Goal: Task Accomplishment & Management: Manage account settings

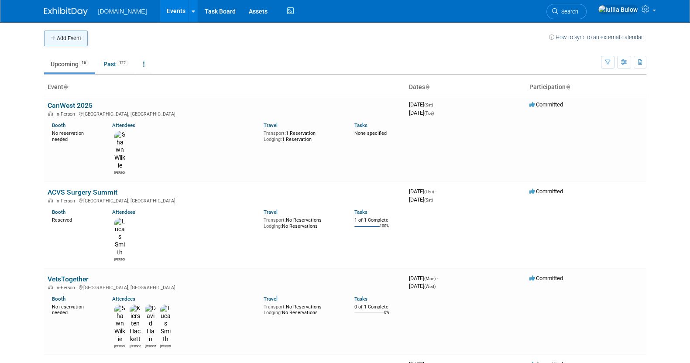
click at [59, 31] on button "Add Event" at bounding box center [66, 39] width 44 height 16
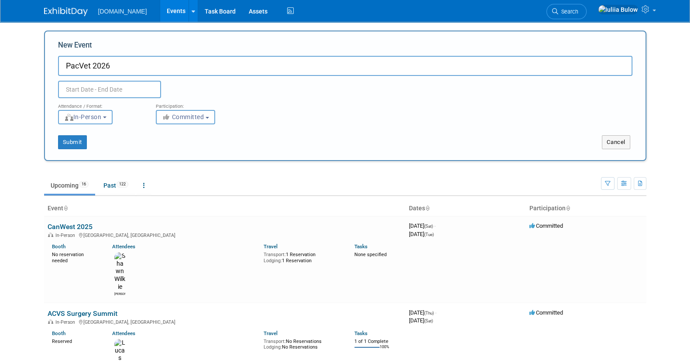
type input "PacVet 2026"
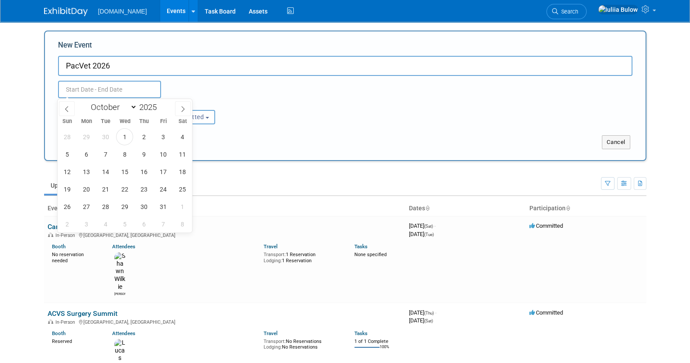
click at [117, 91] on input "text" at bounding box center [109, 89] width 103 height 17
click at [133, 106] on select "January February March April May June July August September October November De…" at bounding box center [112, 107] width 50 height 11
select select "5"
click at [87, 102] on select "January February March April May June July August September October November De…" at bounding box center [112, 107] width 50 height 11
click at [162, 104] on span at bounding box center [160, 104] width 6 height 5
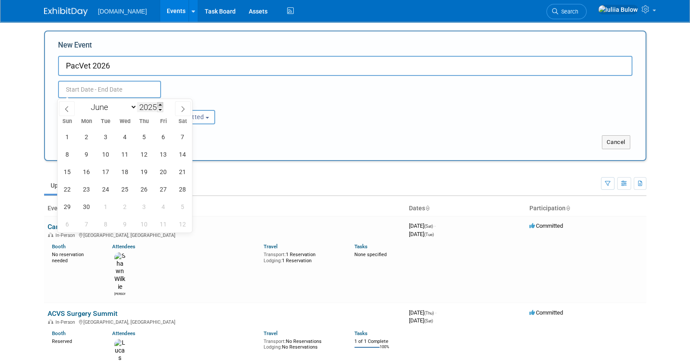
type input "2026"
click at [148, 170] on span "18" at bounding box center [143, 171] width 17 height 17
click at [70, 191] on span "21" at bounding box center [67, 189] width 17 height 17
type input "Jun 18, 2026 to Jun 21, 2026"
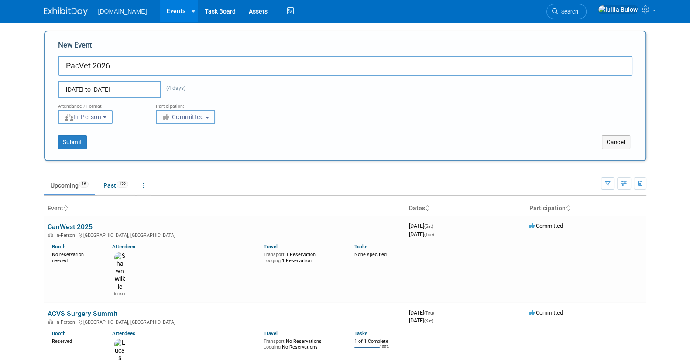
click at [212, 116] on button "Committed" at bounding box center [185, 117] width 59 height 14
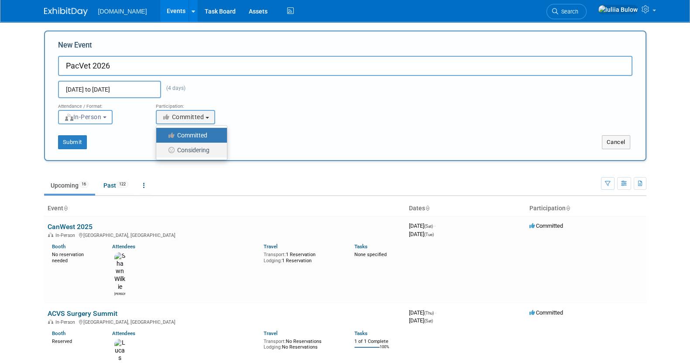
click at [193, 148] on label "Considering" at bounding box center [190, 150] width 58 height 11
click at [164, 148] on input "Considering" at bounding box center [162, 151] width 6 height 6
select select "2"
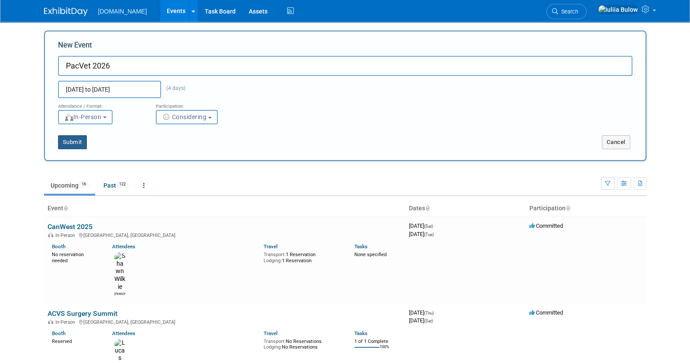
drag, startPoint x: 83, startPoint y: 139, endPoint x: 81, endPoint y: 144, distance: 4.9
click at [82, 139] on button "Submit" at bounding box center [72, 142] width 29 height 14
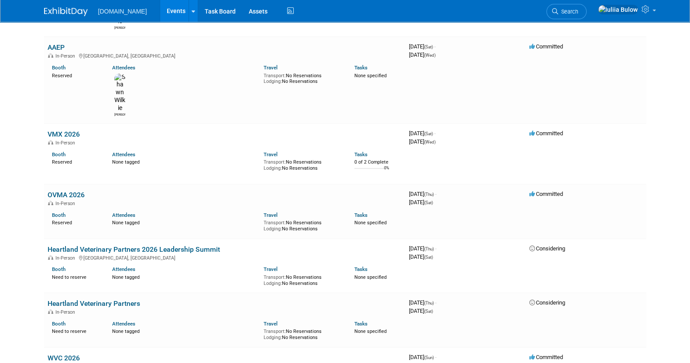
scroll to position [491, 0]
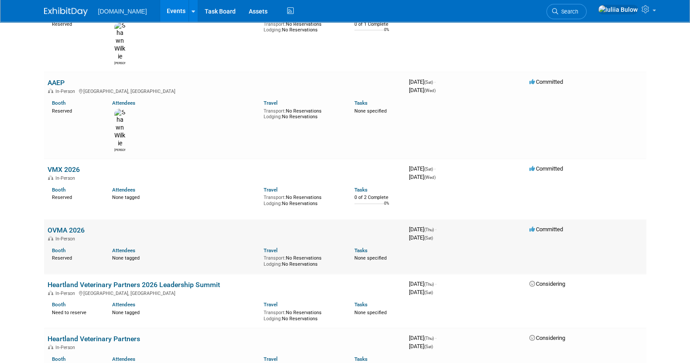
click at [63, 226] on link "OVMA 2026" at bounding box center [66, 230] width 37 height 8
click at [70, 166] on link "VMX 2026" at bounding box center [64, 170] width 32 height 8
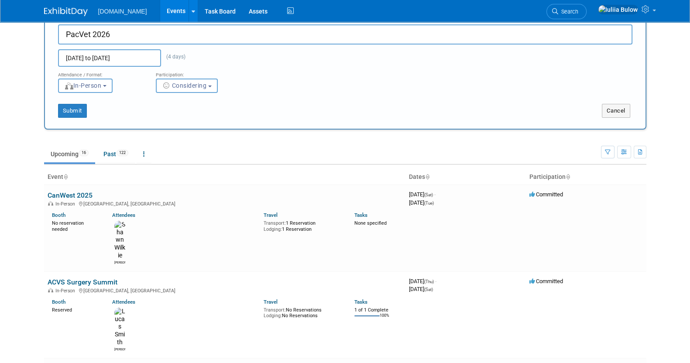
scroll to position [0, 0]
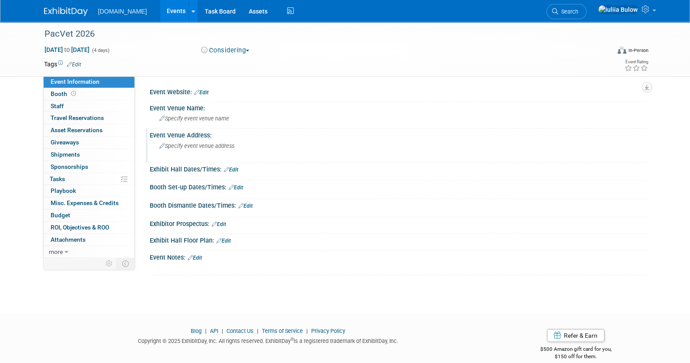
click at [197, 141] on div "Specify event venue address" at bounding box center [253, 149] width 194 height 20
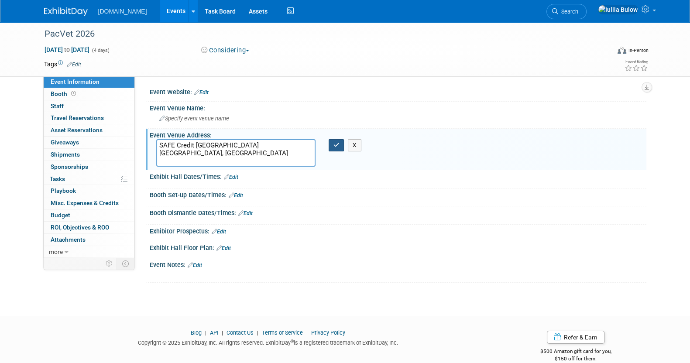
type textarea "SAFE Credit Union Convention Center Sacramento, CA"
click at [332, 148] on button "button" at bounding box center [337, 145] width 16 height 12
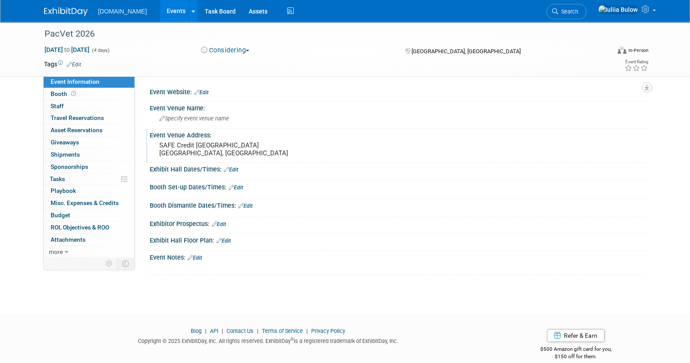
click at [223, 228] on link "Edit" at bounding box center [219, 224] width 14 height 6
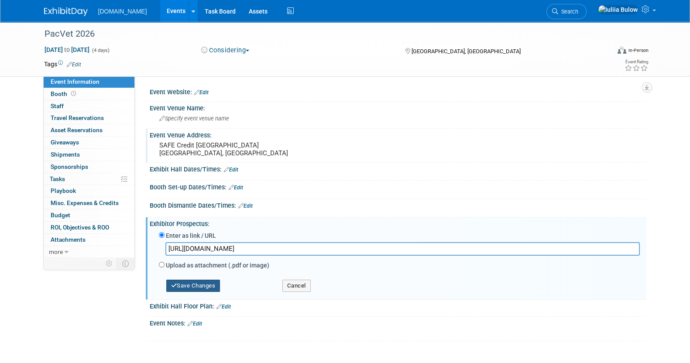
type input "https://pacvet.net/wp-content/uploads/2025/09/PV26_Prospectus_FINAL-DRAFT.pdf"
click at [190, 292] on button "Save Changes" at bounding box center [193, 286] width 54 height 12
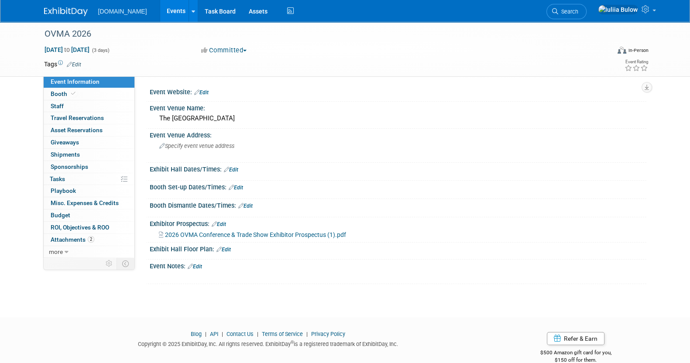
click at [200, 266] on link "Edit" at bounding box center [195, 267] width 14 height 6
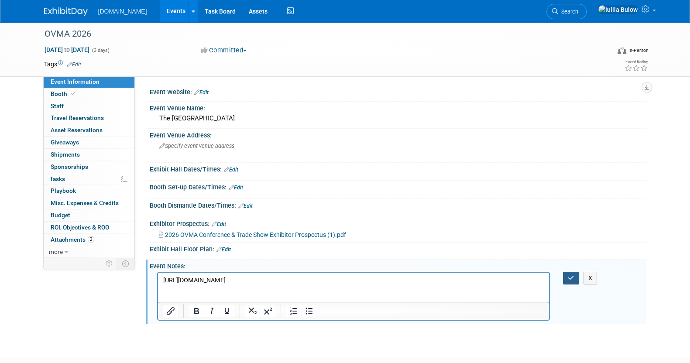
click at [571, 275] on icon "button" at bounding box center [571, 278] width 7 height 6
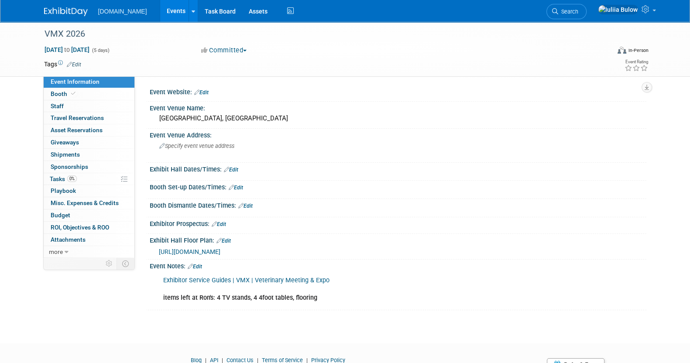
drag, startPoint x: 236, startPoint y: 169, endPoint x: 238, endPoint y: 175, distance: 5.9
click at [236, 170] on link "Edit" at bounding box center [231, 170] width 14 height 6
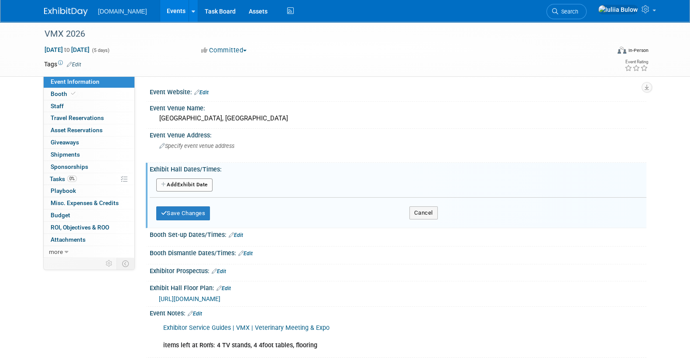
click at [176, 186] on button "Add Another Exhibit Date" at bounding box center [184, 185] width 56 height 13
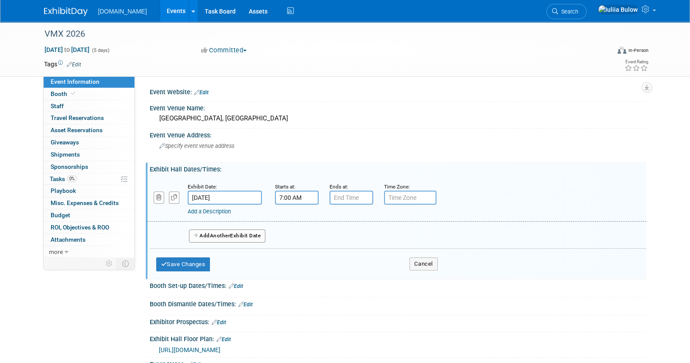
click at [281, 197] on input "7:00 AM" at bounding box center [297, 198] width 44 height 14
click at [294, 232] on span "07" at bounding box center [295, 238] width 17 height 16
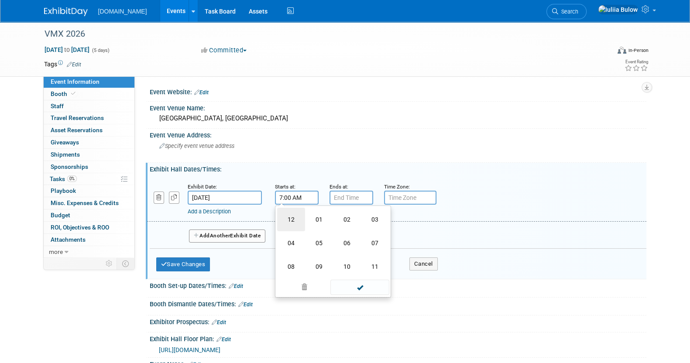
click at [280, 210] on td "12" at bounding box center [291, 220] width 28 height 24
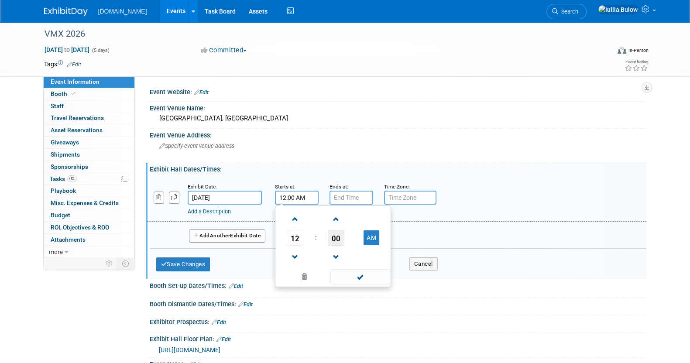
click at [335, 239] on span "00" at bounding box center [336, 238] width 17 height 16
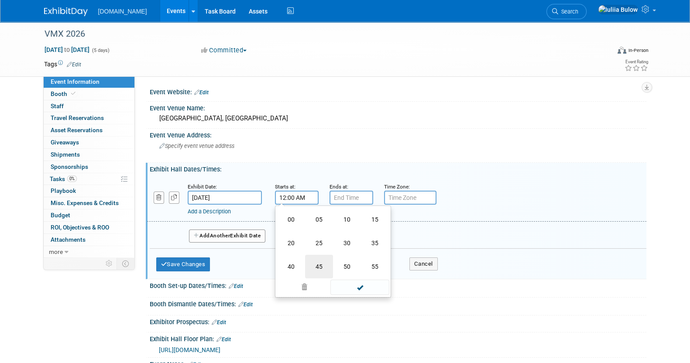
click at [319, 262] on td "45" at bounding box center [319, 267] width 28 height 24
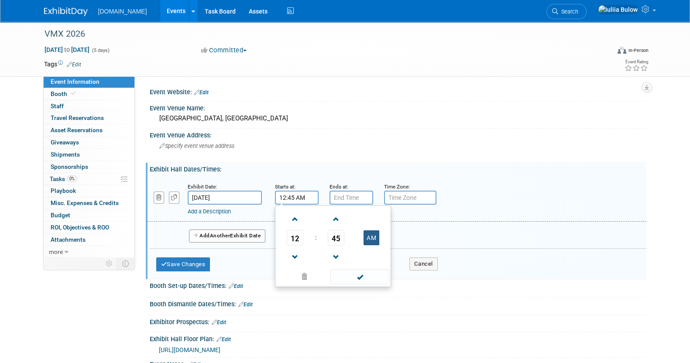
click at [371, 231] on button "AM" at bounding box center [372, 238] width 16 height 15
type input "12:45 PM"
click at [362, 276] on span at bounding box center [360, 276] width 59 height 15
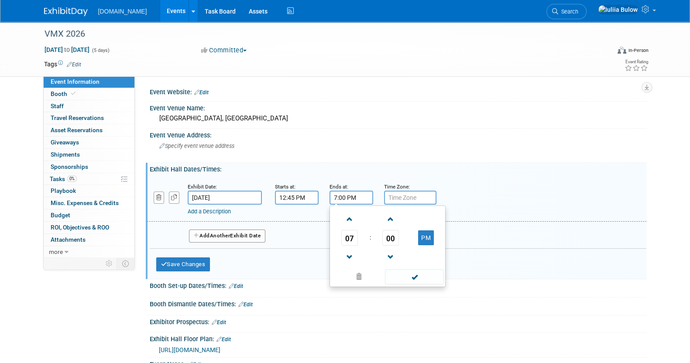
click at [347, 196] on input "7:00 PM" at bounding box center [352, 198] width 44 height 14
click at [342, 256] on link at bounding box center [349, 257] width 17 height 22
click at [344, 256] on span at bounding box center [349, 257] width 15 height 15
click at [387, 242] on span "00" at bounding box center [391, 238] width 17 height 16
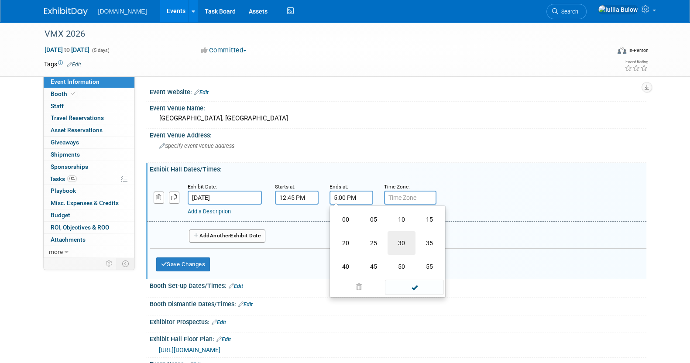
click at [401, 239] on td "30" at bounding box center [402, 243] width 28 height 24
type input "5:30 PM"
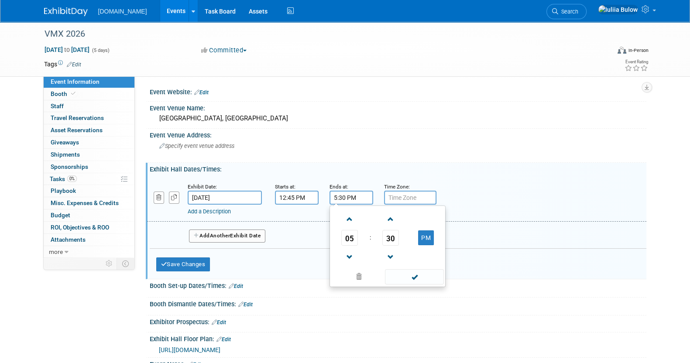
drag, startPoint x: 414, startPoint y: 274, endPoint x: 380, endPoint y: 274, distance: 34.1
click at [411, 275] on span at bounding box center [414, 276] width 59 height 15
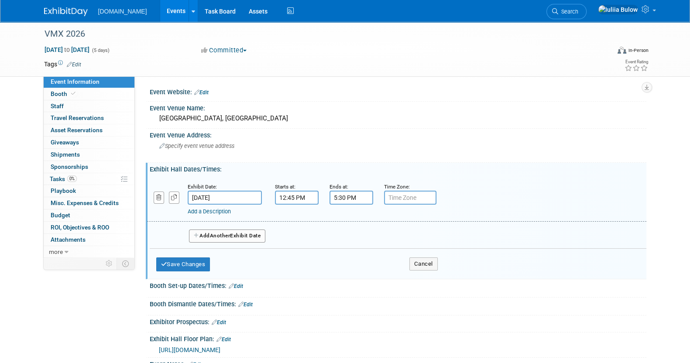
click at [212, 233] on span "Another" at bounding box center [220, 236] width 21 height 6
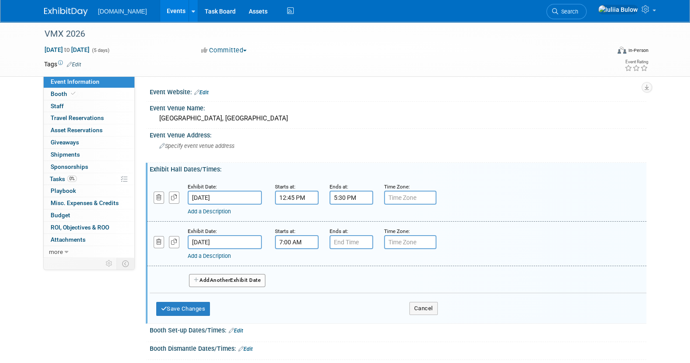
click at [292, 245] on input "7:00 AM" at bounding box center [297, 242] width 44 height 14
click at [290, 265] on span at bounding box center [295, 263] width 15 height 15
type input "9:00 AM"
drag, startPoint x: 367, startPoint y: 317, endPoint x: 358, endPoint y: 308, distance: 12.7
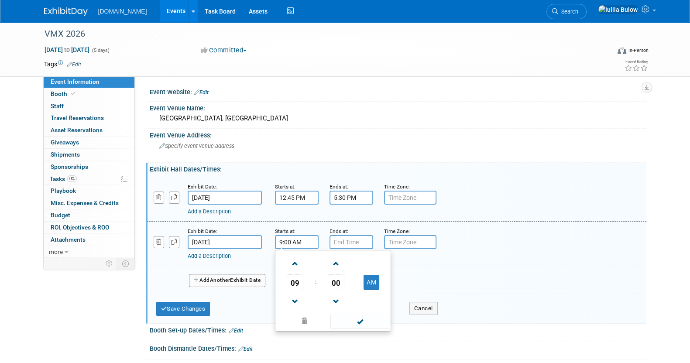
click at [365, 315] on span at bounding box center [360, 321] width 59 height 15
click at [341, 238] on input "7:00 PM" at bounding box center [352, 242] width 44 height 14
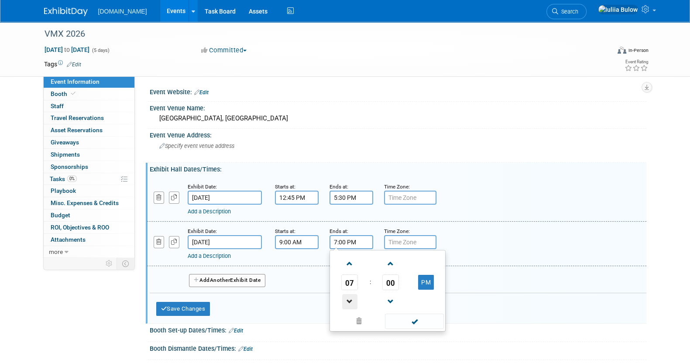
click at [352, 297] on span at bounding box center [349, 301] width 15 height 15
click at [388, 278] on span "00" at bounding box center [391, 283] width 17 height 16
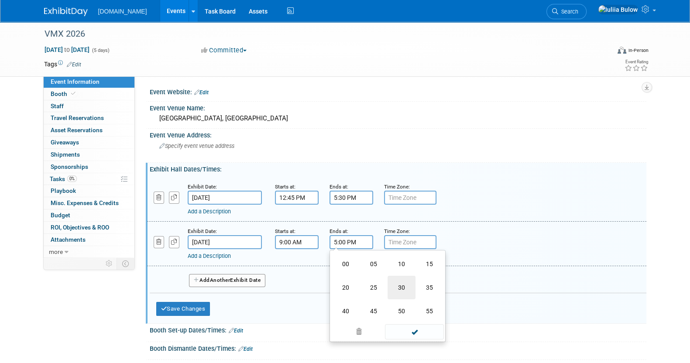
click at [395, 278] on td "30" at bounding box center [402, 288] width 28 height 24
type input "5:30 PM"
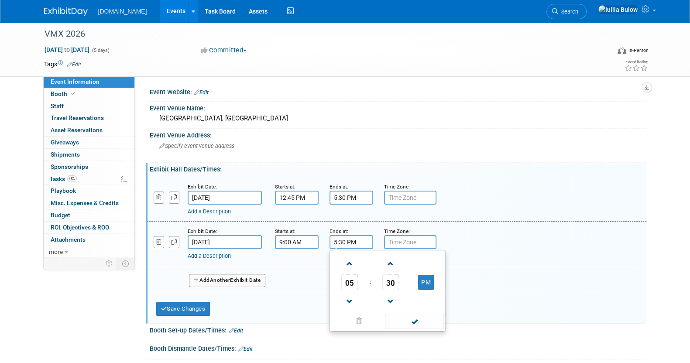
drag, startPoint x: 428, startPoint y: 315, endPoint x: 414, endPoint y: 316, distance: 13.5
click at [426, 315] on span at bounding box center [414, 321] width 59 height 15
click at [224, 278] on span "Another" at bounding box center [220, 280] width 21 height 6
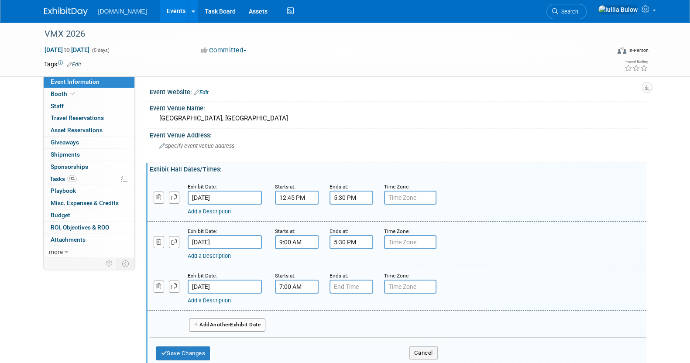
click at [295, 285] on input "7:00 AM" at bounding box center [297, 287] width 44 height 14
click at [297, 304] on span at bounding box center [295, 308] width 15 height 15
type input "9:00 AM"
click at [356, 360] on span at bounding box center [360, 366] width 59 height 15
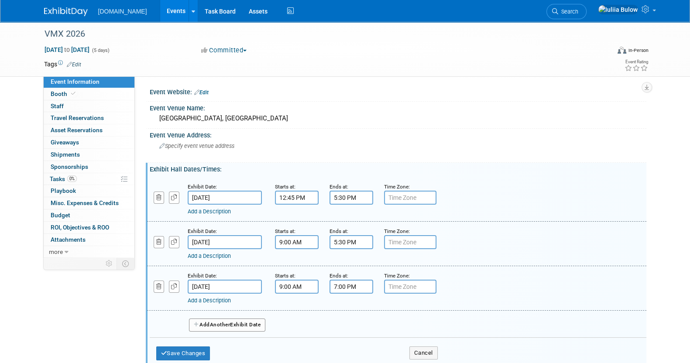
click at [355, 290] on input "7:00 PM" at bounding box center [352, 287] width 44 height 14
click at [350, 321] on span "07" at bounding box center [349, 327] width 17 height 16
click at [376, 328] on td "05" at bounding box center [374, 333] width 28 height 24
click at [384, 327] on span "00" at bounding box center [391, 327] width 17 height 16
click at [397, 328] on td "30" at bounding box center [402, 333] width 28 height 24
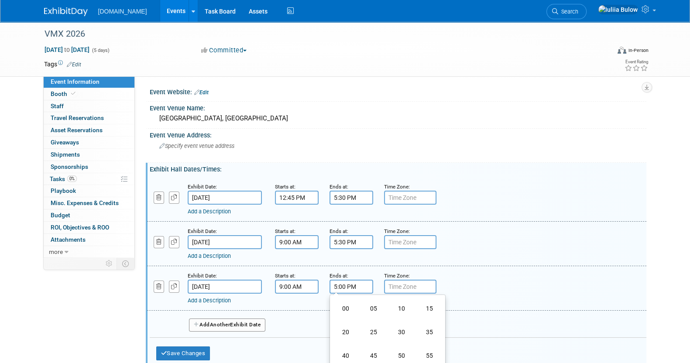
type input "5:30 PM"
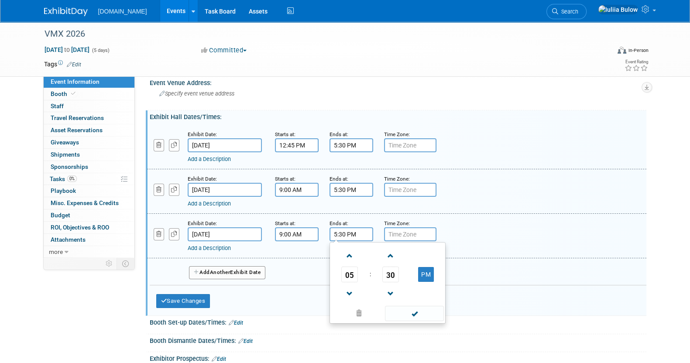
scroll to position [54, 0]
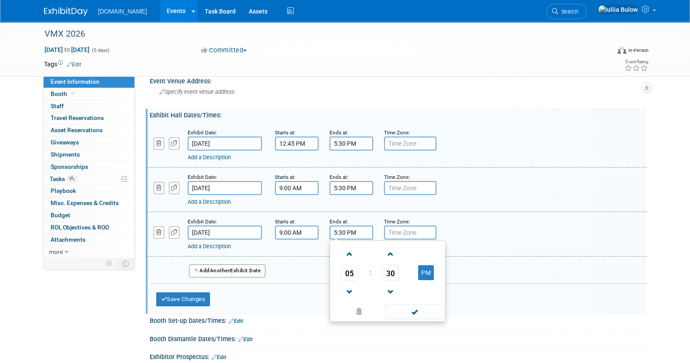
drag, startPoint x: 426, startPoint y: 309, endPoint x: 305, endPoint y: 299, distance: 121.8
click at [419, 309] on span at bounding box center [414, 311] width 59 height 15
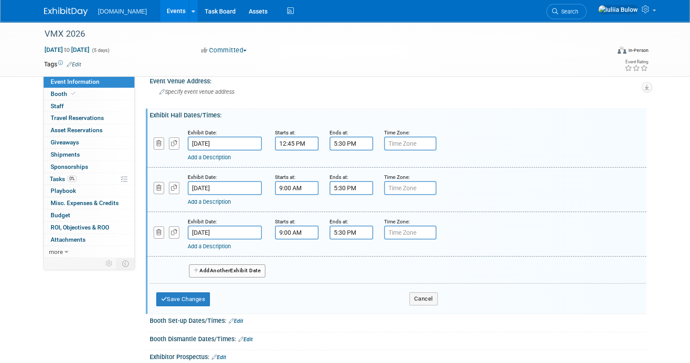
click at [215, 274] on button "Add Another Exhibit Date" at bounding box center [227, 271] width 77 height 13
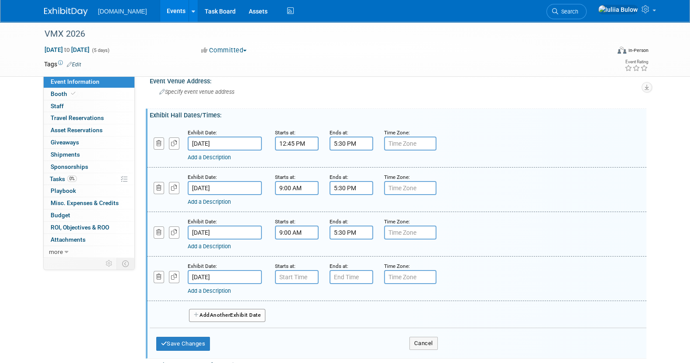
click at [273, 277] on div "Starts at:" at bounding box center [296, 273] width 55 height 23
click at [276, 276] on input "7:00 AM" at bounding box center [297, 277] width 44 height 14
click at [293, 299] on span at bounding box center [295, 298] width 15 height 15
click at [293, 298] on span at bounding box center [295, 298] width 15 height 15
type input "9:00 AM"
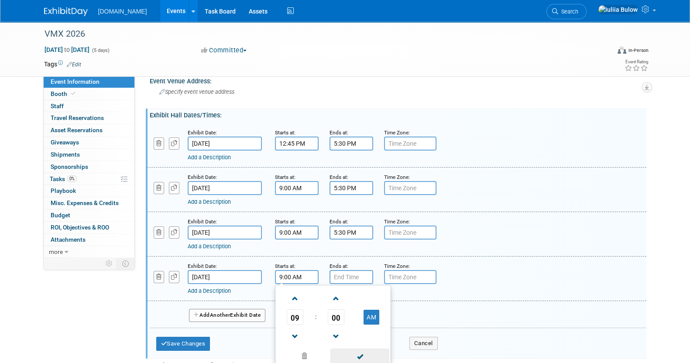
drag, startPoint x: 352, startPoint y: 351, endPoint x: 345, endPoint y: 314, distance: 37.1
click at [353, 351] on span at bounding box center [360, 356] width 59 height 15
click at [353, 274] on input "7:00 PM" at bounding box center [352, 277] width 44 height 14
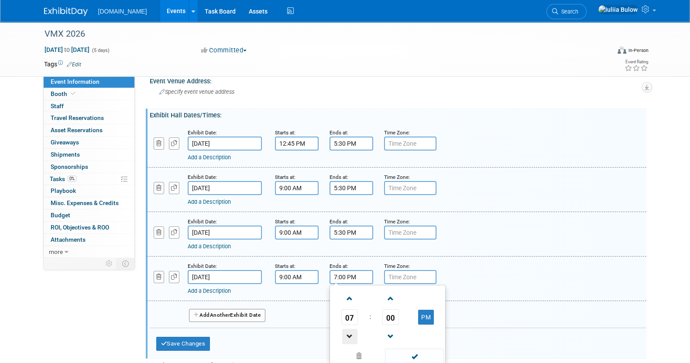
click at [347, 334] on span at bounding box center [349, 336] width 15 height 15
click at [355, 326] on link at bounding box center [349, 336] width 17 height 22
click at [357, 329] on span at bounding box center [349, 336] width 15 height 15
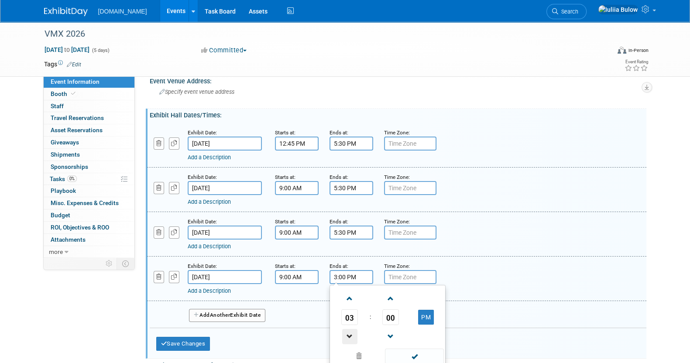
type input "2:00 PM"
click at [397, 351] on span at bounding box center [414, 356] width 59 height 15
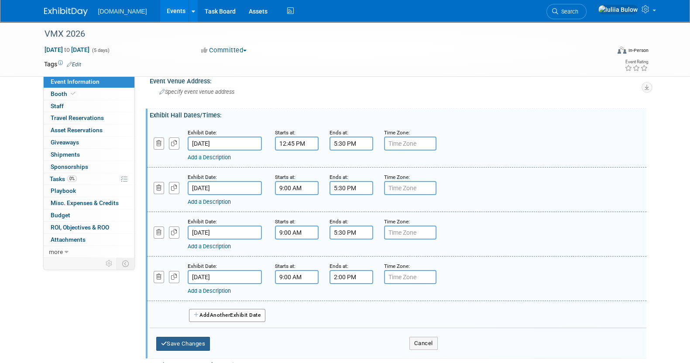
click at [182, 338] on button "Save Changes" at bounding box center [183, 344] width 54 height 14
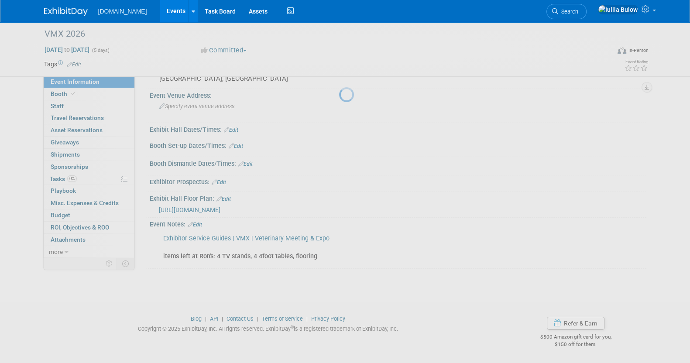
scroll to position [38, 0]
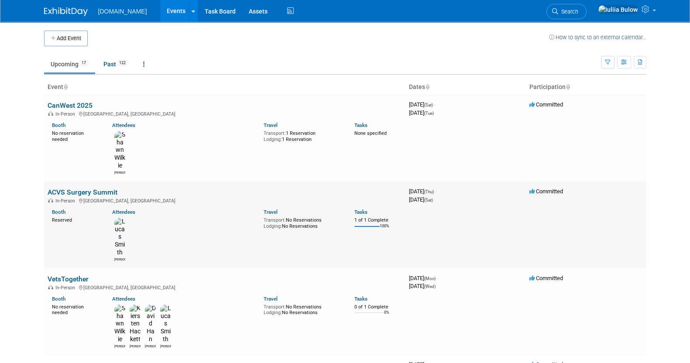
click at [59, 188] on link "ACVS Surgery Summit" at bounding box center [83, 192] width 70 height 8
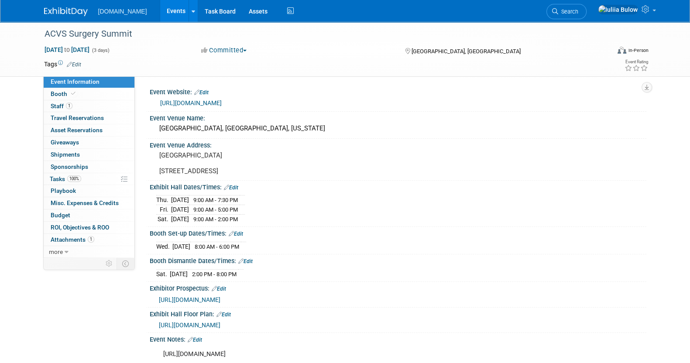
click at [235, 191] on link "Edit" at bounding box center [231, 188] width 14 height 6
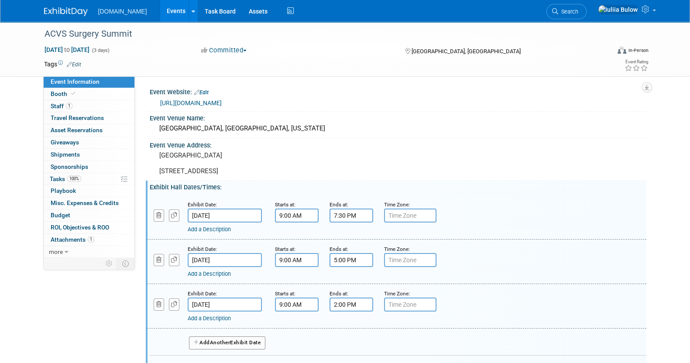
click at [350, 219] on input "7:30 PM" at bounding box center [352, 216] width 44 height 14
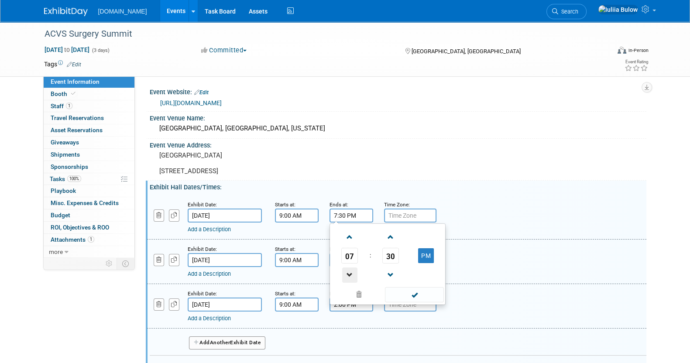
click at [347, 276] on span at bounding box center [349, 275] width 15 height 15
type input "4:30 PM"
click at [417, 300] on span at bounding box center [414, 294] width 59 height 15
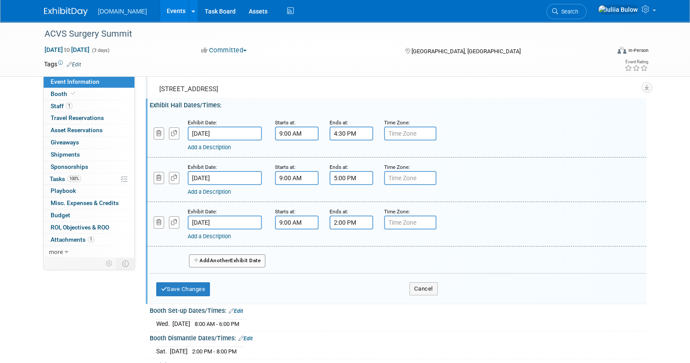
scroll to position [164, 0]
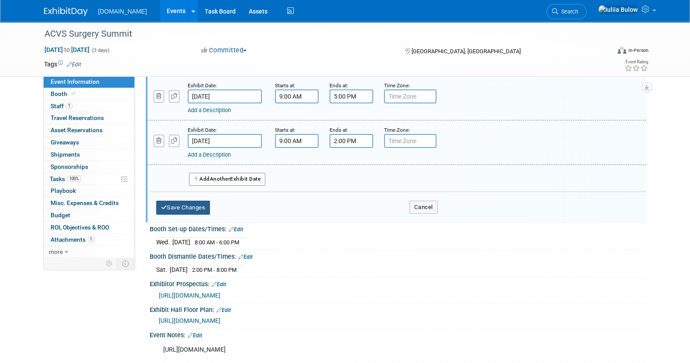
click at [186, 215] on button "Save Changes" at bounding box center [183, 208] width 54 height 14
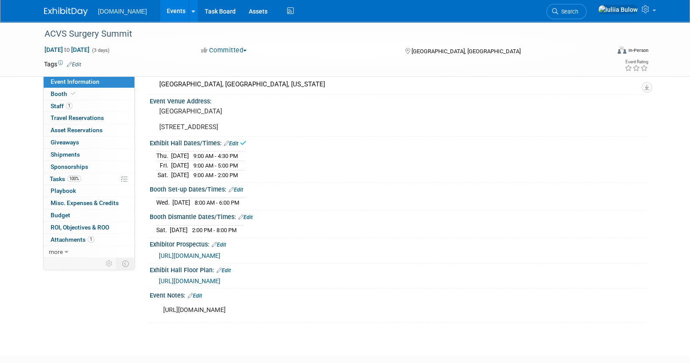
scroll to position [0, 0]
